Goal: Task Accomplishment & Management: Manage account settings

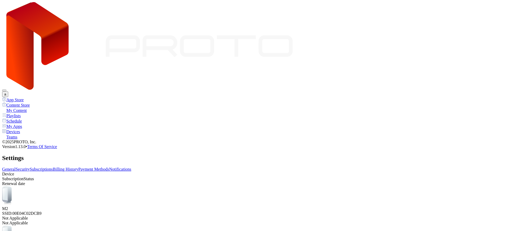
click at [36, 129] on div "Devices" at bounding box center [254, 131] width 505 height 5
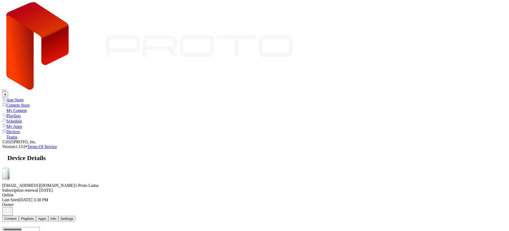
click at [73, 216] on div "Settings" at bounding box center [66, 218] width 13 height 4
click at [56, 216] on div "Info" at bounding box center [53, 218] width 6 height 4
click at [73, 216] on div "Settings" at bounding box center [66, 218] width 13 height 4
click at [48, 215] on button "Apps" at bounding box center [42, 218] width 12 height 6
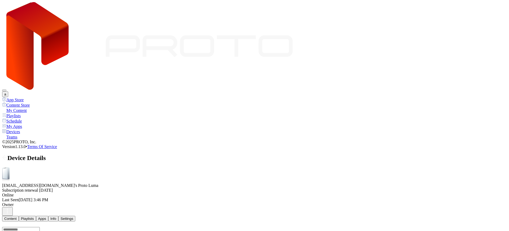
click at [36, 215] on button "Playlists" at bounding box center [27, 218] width 17 height 6
click at [207, 215] on div "Content Playlists Apps Info Settings" at bounding box center [254, 218] width 505 height 6
click at [73, 216] on div "Settings" at bounding box center [66, 218] width 13 height 4
click at [75, 215] on button "Settings" at bounding box center [66, 218] width 17 height 6
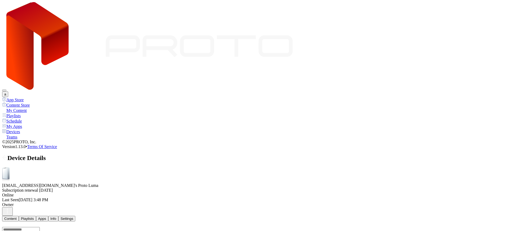
click at [73, 216] on div "Settings" at bounding box center [66, 218] width 13 height 4
drag, startPoint x: 114, startPoint y: 108, endPoint x: 88, endPoint y: 107, distance: 25.7
click at [17, 226] on div at bounding box center [17, 226] width 0 height 0
click at [56, 216] on div "Info" at bounding box center [53, 218] width 6 height 4
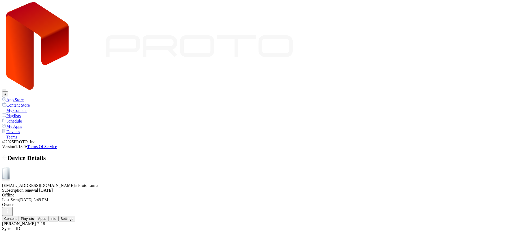
click at [73, 216] on div "Settings" at bounding box center [66, 218] width 13 height 4
